Goal: Book appointment/travel/reservation

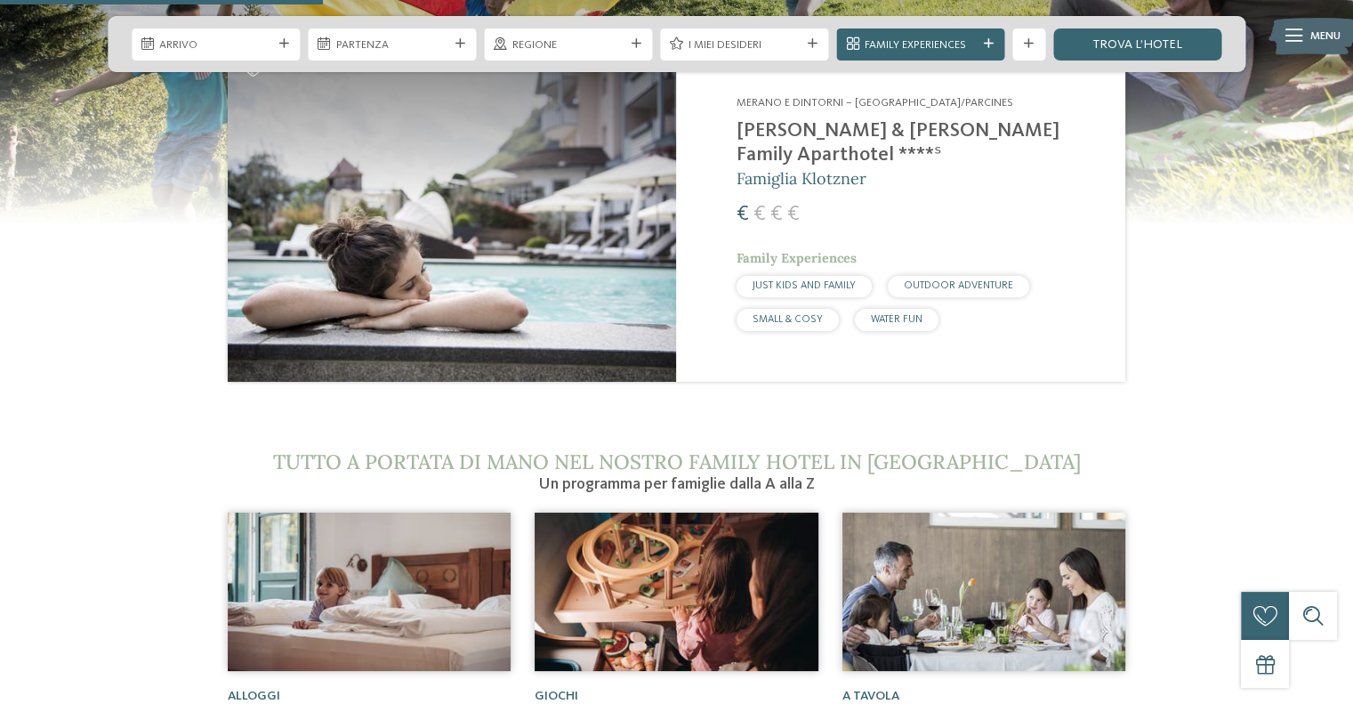
scroll to position [1690, 0]
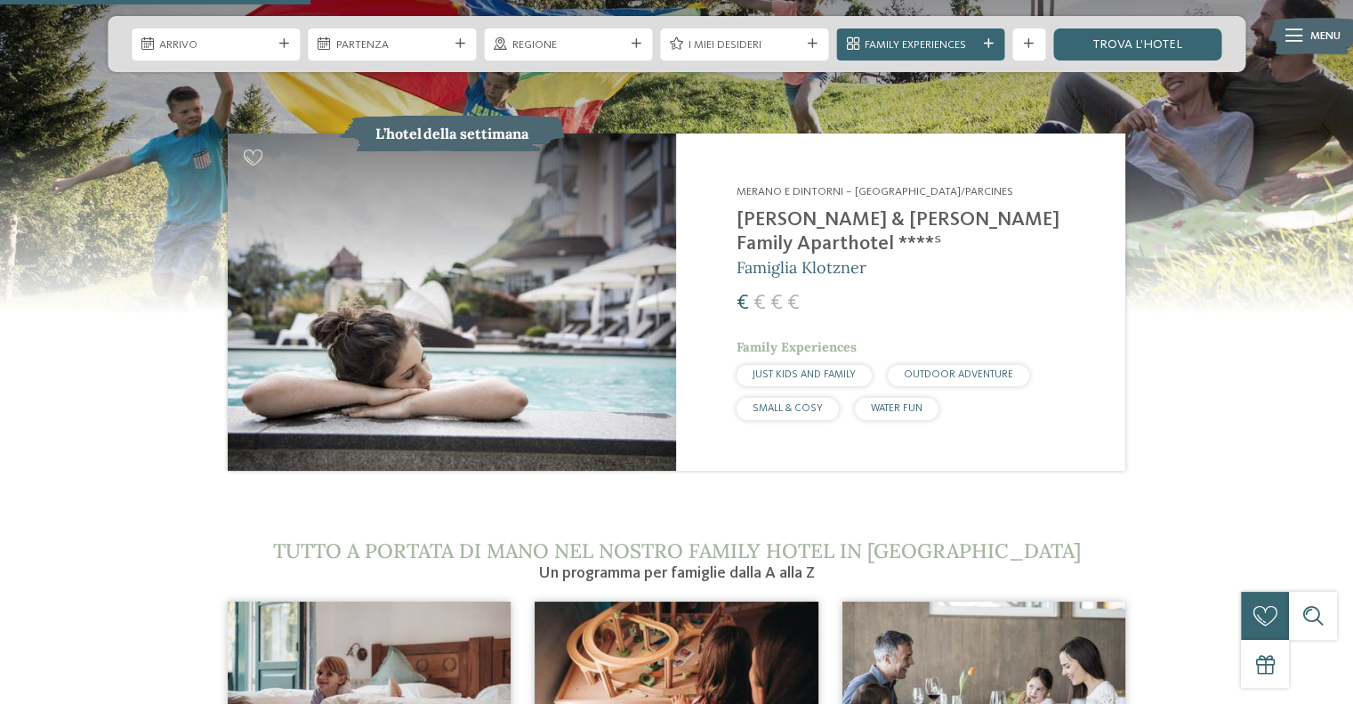
click at [761, 208] on h2 "[PERSON_NAME] & [PERSON_NAME] Family Aparthotel ****ˢ" at bounding box center [920, 232] width 368 height 48
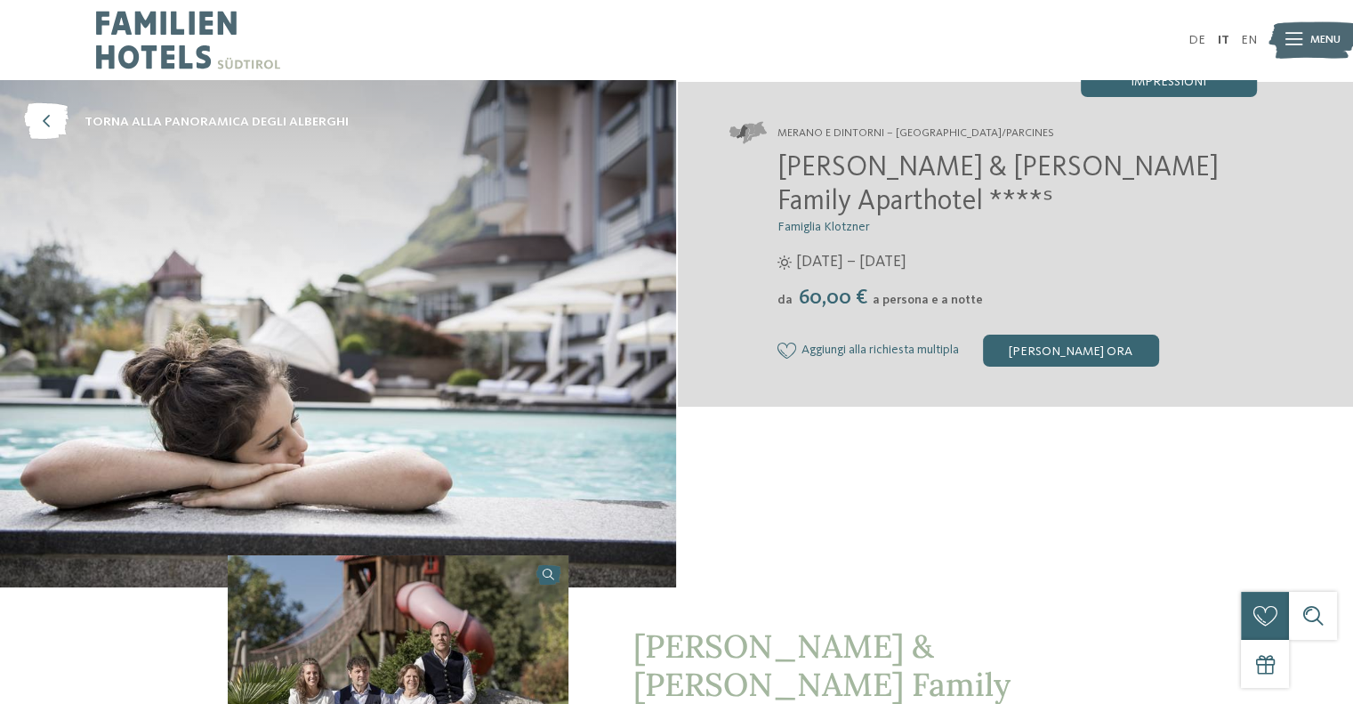
click at [906, 251] on span "[DATE] – [DATE]" at bounding box center [851, 262] width 110 height 22
click at [1098, 334] on div "[PERSON_NAME] ora" at bounding box center [1071, 350] width 176 height 32
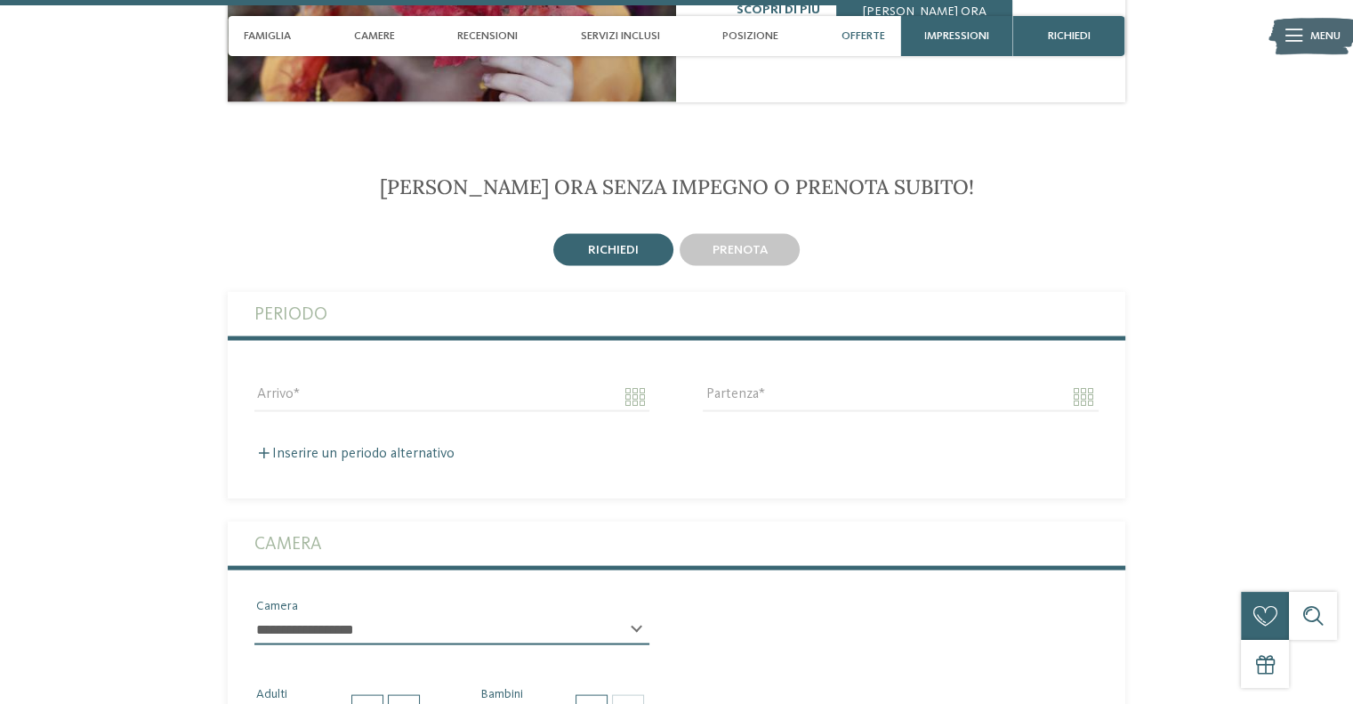
scroll to position [3421, 0]
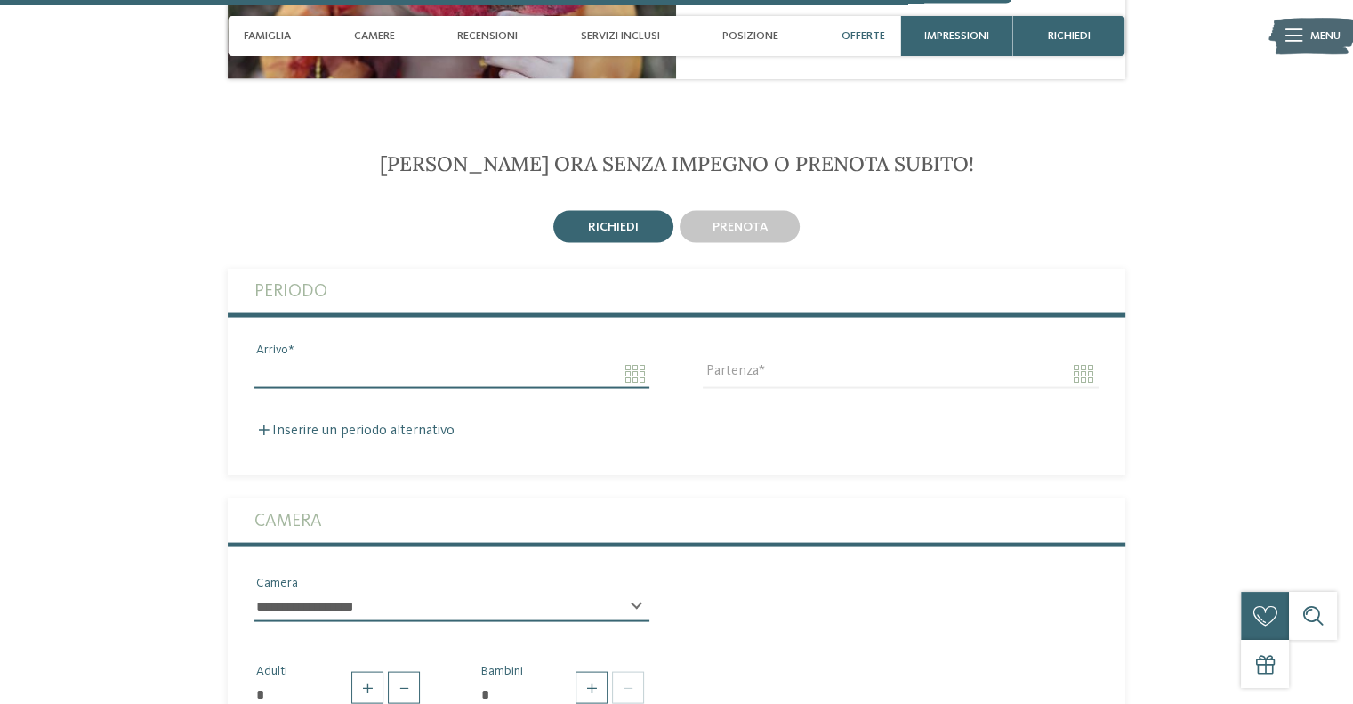
click at [621, 358] on input "Arrivo" at bounding box center [451, 373] width 395 height 30
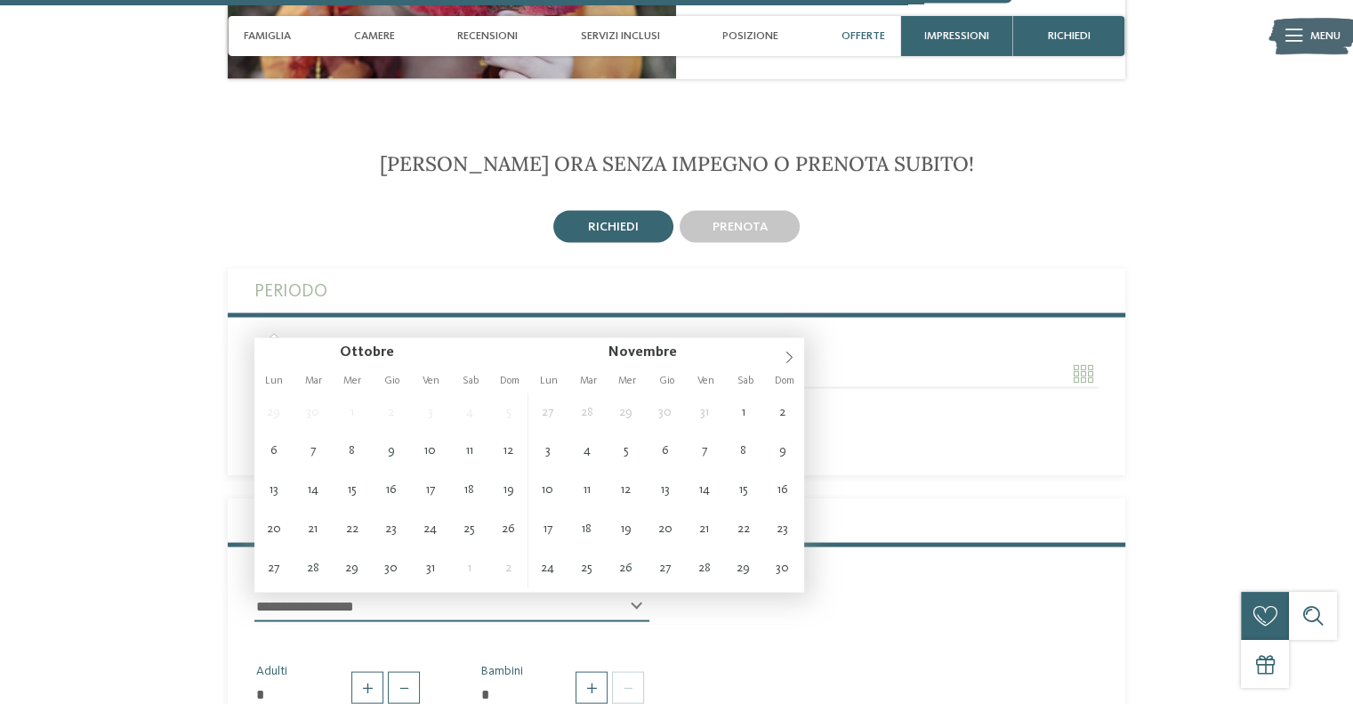
click at [976, 422] on div "Inserire un periodo alternativo" at bounding box center [676, 430] width 844 height 17
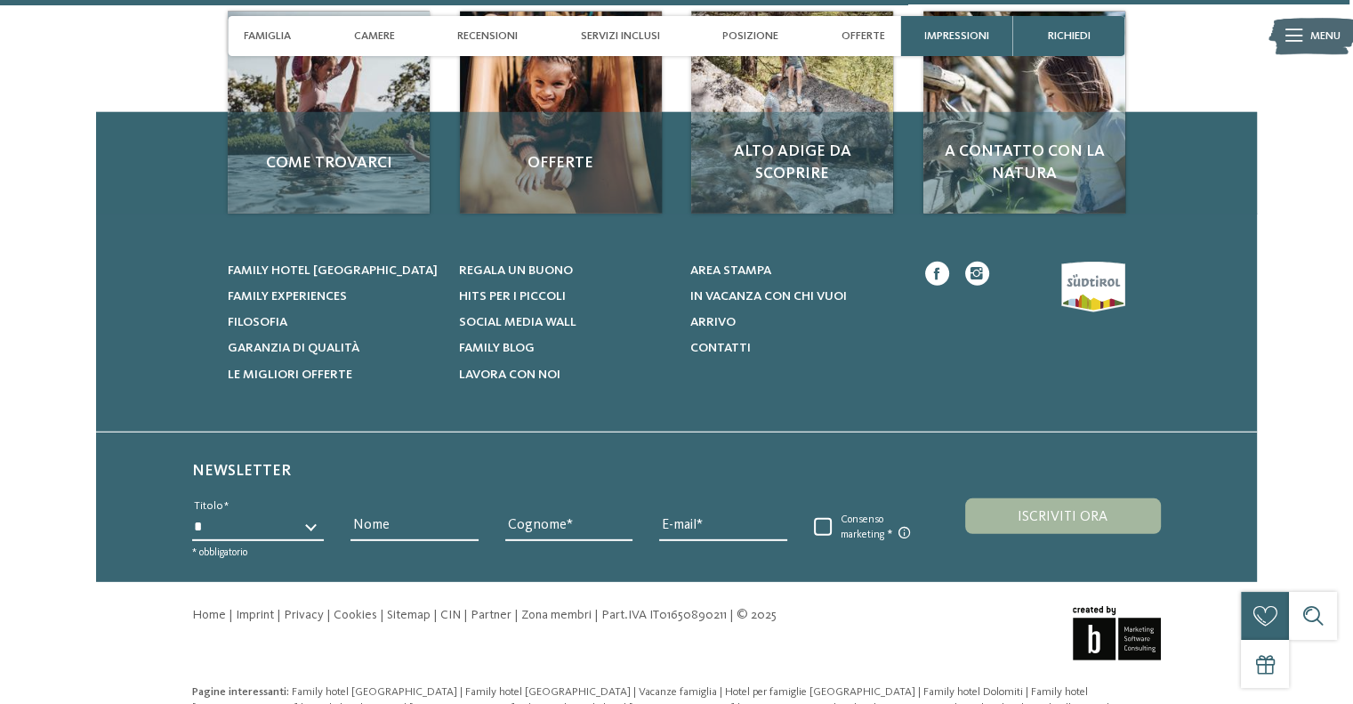
scroll to position [5125, 0]
